Goal: Transaction & Acquisition: Obtain resource

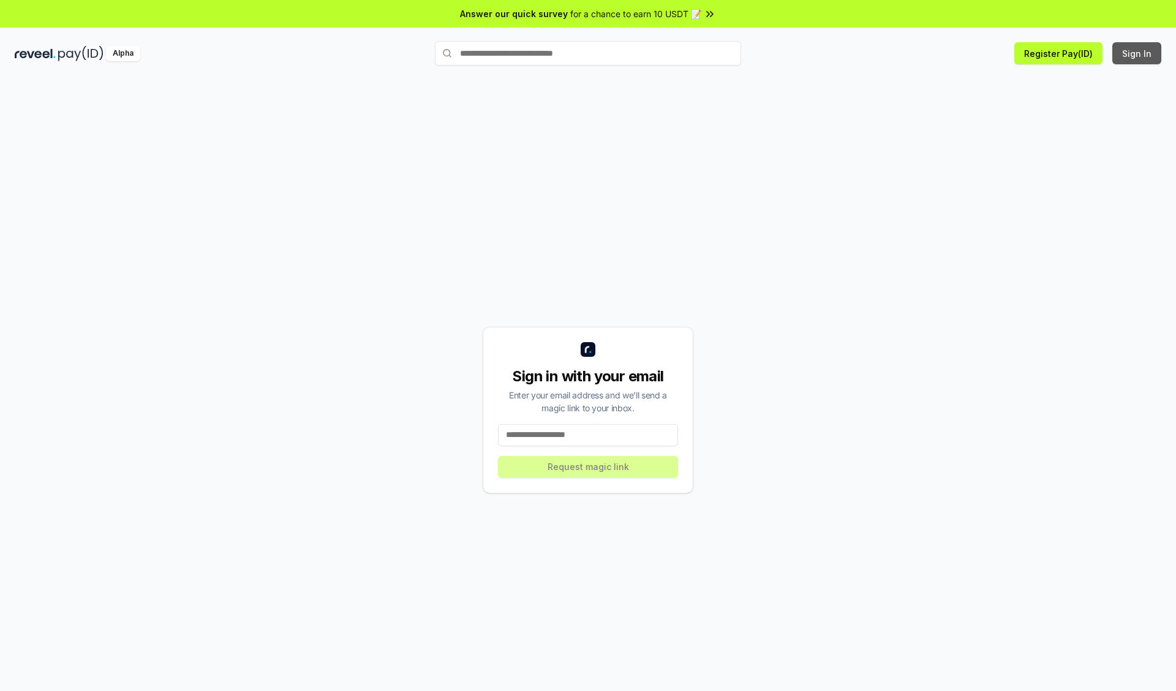
click at [1137, 53] on button "Sign In" at bounding box center [1136, 53] width 49 height 22
type input "**********"
click at [588, 467] on button "Request magic link" at bounding box center [588, 467] width 180 height 22
